Goal: Task Accomplishment & Management: Complete application form

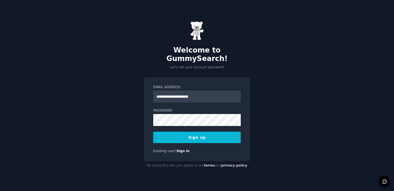
type input "**********"
click at [192, 133] on button "Sign up" at bounding box center [196, 136] width 87 height 11
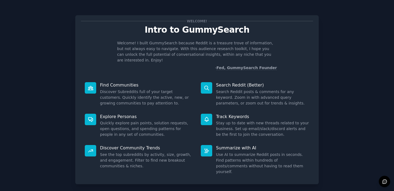
scroll to position [22, 0]
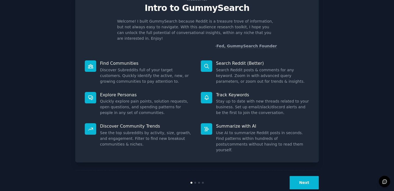
click at [303, 176] on button "Next" at bounding box center [304, 182] width 29 height 13
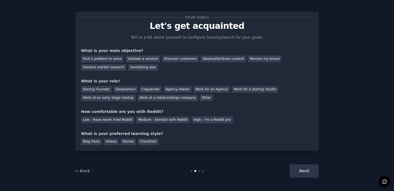
scroll to position [4, 0]
click at [303, 170] on div "Next" at bounding box center [277, 170] width 81 height 13
click at [104, 69] on div "General market research" at bounding box center [103, 67] width 45 height 7
click at [120, 90] on div "Solopreneur" at bounding box center [126, 89] width 24 height 7
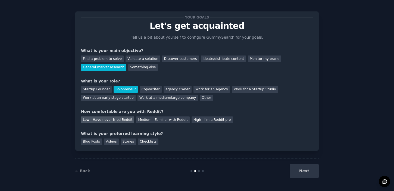
click at [106, 121] on div "Low - Have never tried Reddit" at bounding box center [107, 119] width 53 height 7
click at [147, 143] on div "Checklists" at bounding box center [148, 141] width 21 height 7
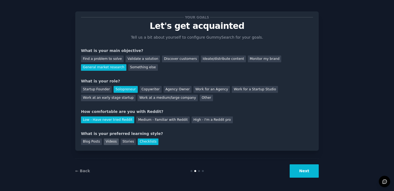
click at [110, 141] on div "Videos" at bounding box center [111, 141] width 15 height 7
click at [303, 172] on button "Next" at bounding box center [304, 170] width 29 height 13
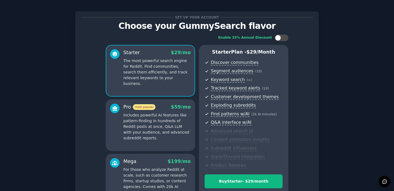
scroll to position [70, 0]
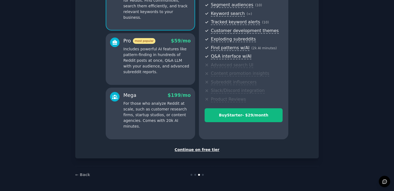
click at [188, 149] on div "Continue on free tier" at bounding box center [197, 150] width 232 height 6
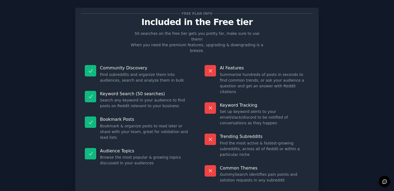
scroll to position [6, 0]
